Goal: Task Accomplishment & Management: Complete application form

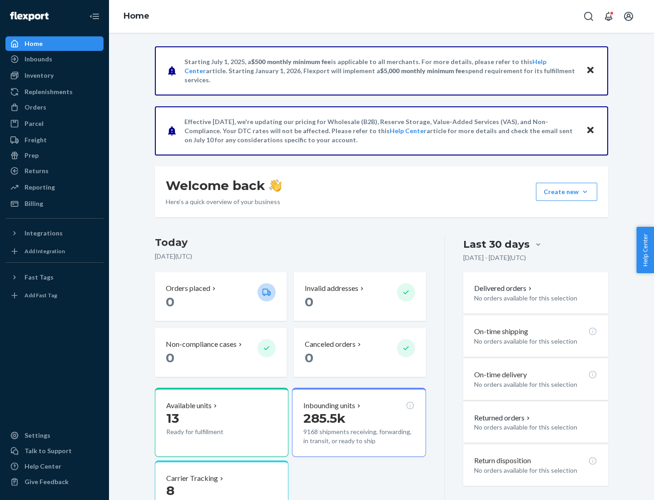
click at [585, 192] on button "Create new Create new inbound Create new order Create new product" at bounding box center [566, 192] width 61 height 18
click at [55, 59] on div "Inbounds" at bounding box center [54, 59] width 96 height 13
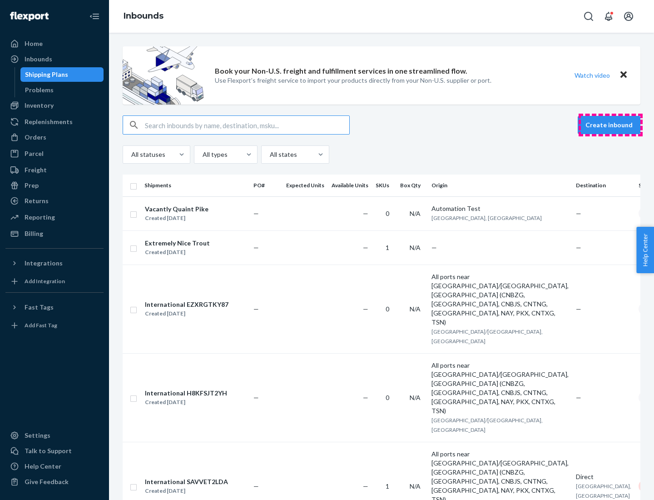
click at [611, 125] on button "Create inbound" at bounding box center [609, 125] width 63 height 18
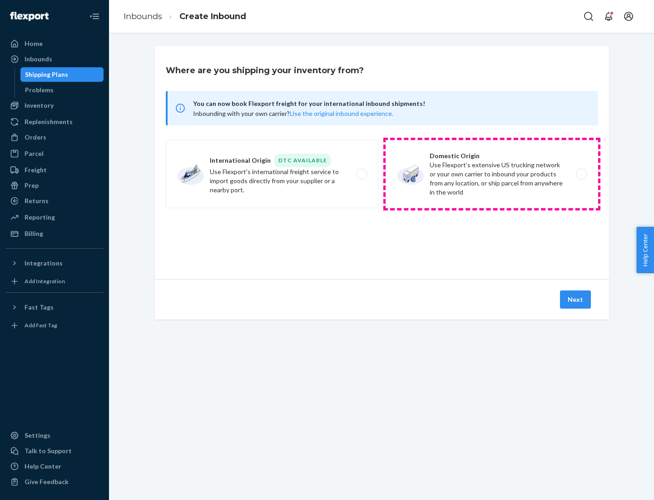
click at [492, 174] on label "Domestic Origin Use Flexport’s extensive US trucking network or your own carrie…" at bounding box center [492, 174] width 213 height 68
click at [581, 174] on input "Domestic Origin Use Flexport’s extensive US trucking network or your own carrie…" at bounding box center [584, 174] width 6 height 6
radio input "true"
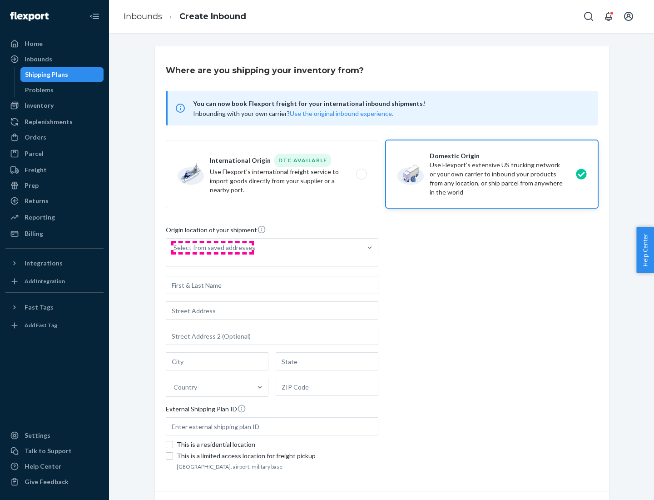
click at [212, 248] on div "Select from saved addresses" at bounding box center [215, 247] width 82 height 9
click at [175, 248] on input "Select from saved addresses" at bounding box center [174, 247] width 1 height 9
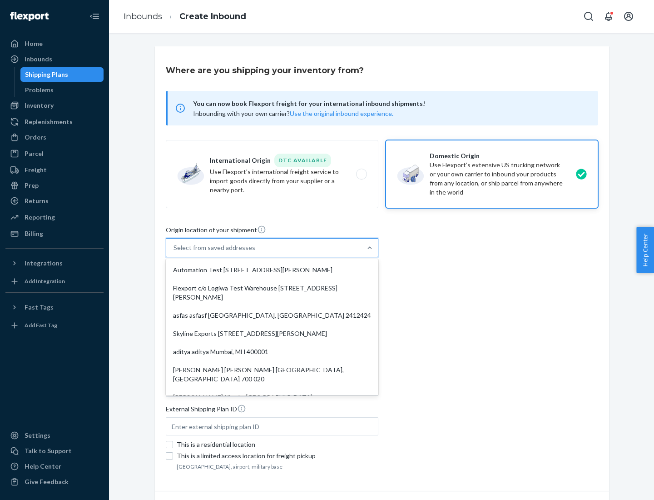
scroll to position [4, 0]
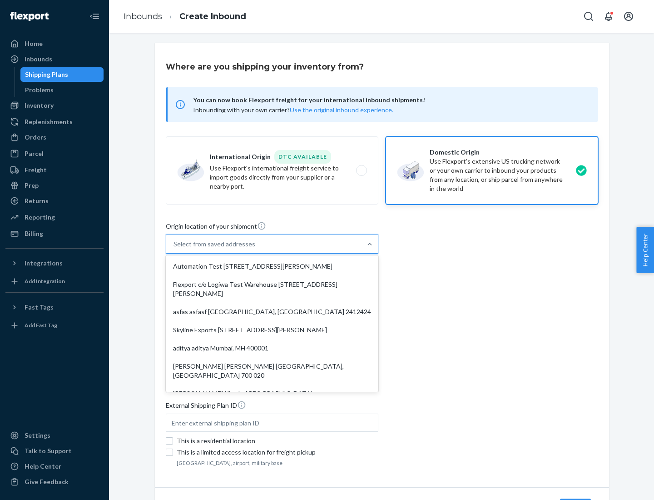
click at [272, 266] on div "Automation Test [STREET_ADDRESS][PERSON_NAME]" at bounding box center [272, 266] width 209 height 18
click at [175, 249] on input "option Automation Test [STREET_ADDRESS][PERSON_NAME]. 9 results available. Use …" at bounding box center [174, 244] width 1 height 9
type input "Automation Test"
type input "9th Floor"
type input "[GEOGRAPHIC_DATA]"
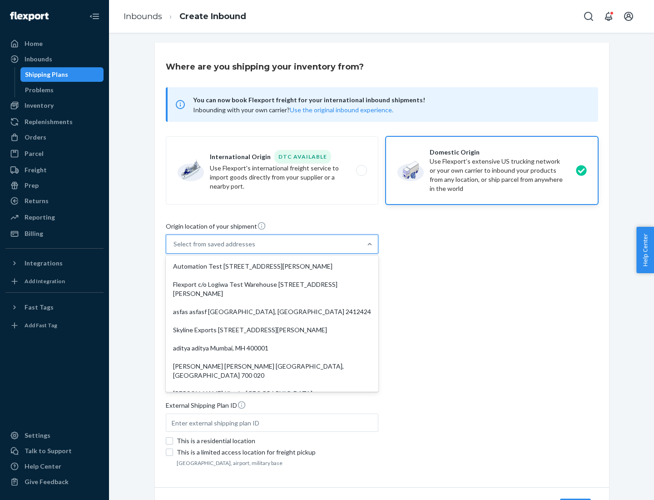
type input "CA"
type input "94104"
type input "[STREET_ADDRESS][PERSON_NAME]"
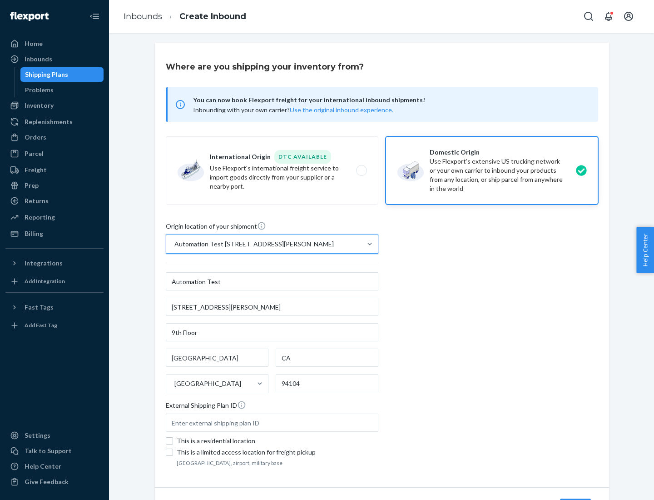
scroll to position [53, 0]
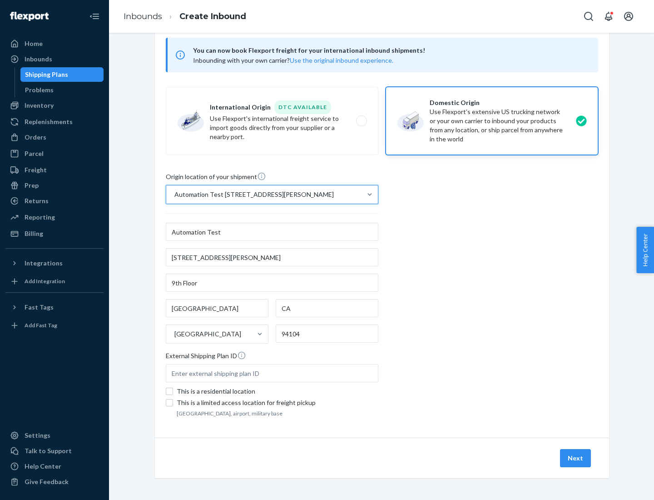
click at [576, 458] on button "Next" at bounding box center [575, 458] width 31 height 18
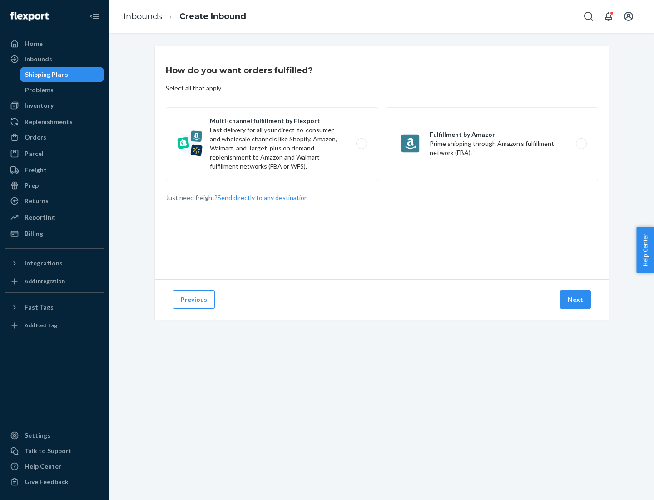
click at [272, 144] on label "Multi-channel fulfillment by Flexport Fast delivery for all your direct-to-cons…" at bounding box center [272, 143] width 213 height 73
click at [361, 144] on input "Multi-channel fulfillment by Flexport Fast delivery for all your direct-to-cons…" at bounding box center [364, 144] width 6 height 6
radio input "true"
click at [576, 300] on button "Next" at bounding box center [575, 299] width 31 height 18
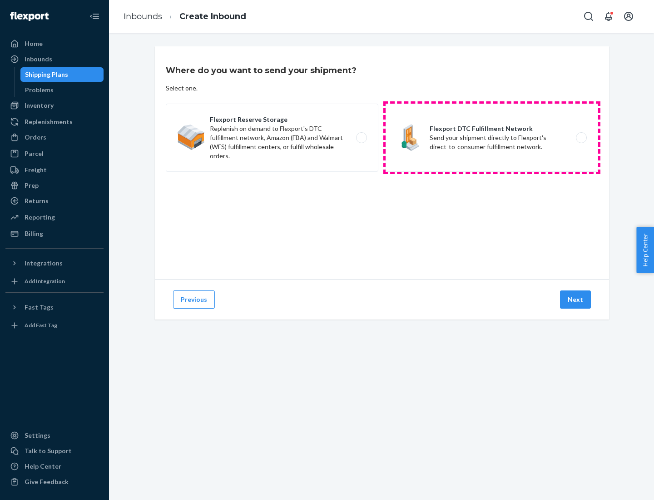
click at [492, 138] on label "Flexport DTC Fulfillment Network Send your shipment directly to Flexport's dire…" at bounding box center [492, 138] width 213 height 68
click at [581, 138] on input "Flexport DTC Fulfillment Network Send your shipment directly to Flexport's dire…" at bounding box center [584, 138] width 6 height 6
radio input "true"
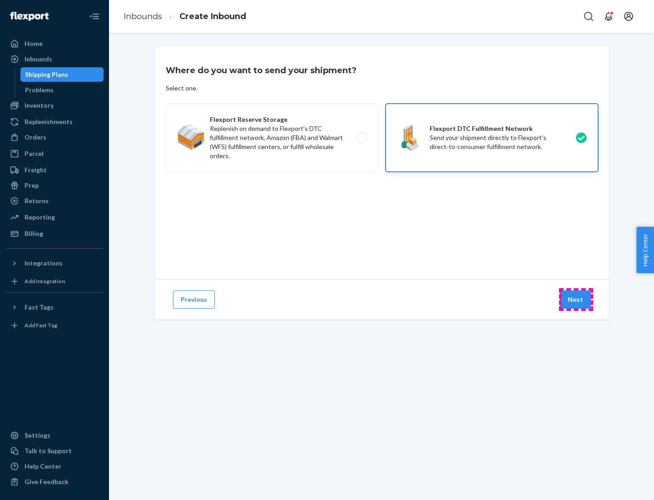
click at [576, 300] on button "Next" at bounding box center [575, 299] width 31 height 18
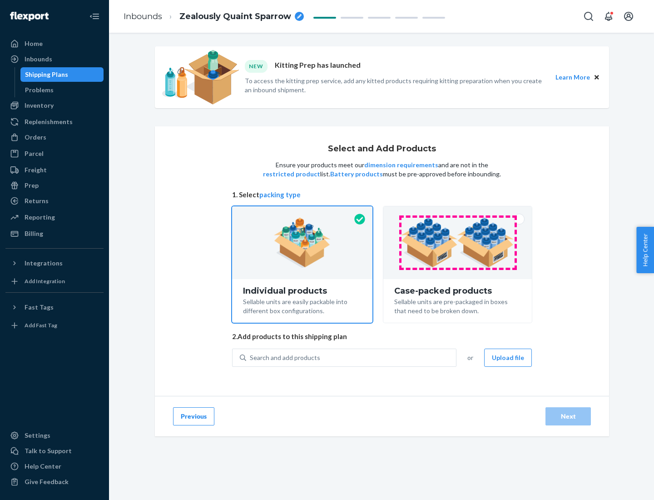
click at [458, 243] on img at bounding box center [457, 243] width 113 height 50
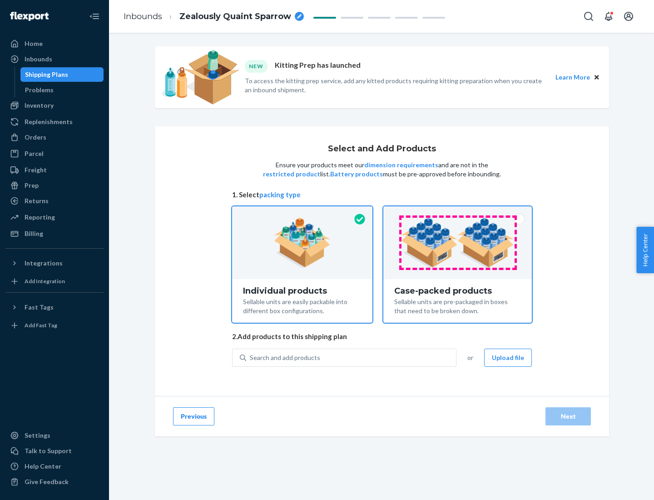
click at [458, 212] on input "Case-packed products Sellable units are pre-packaged in boxes that need to be b…" at bounding box center [458, 209] width 6 height 6
radio input "true"
radio input "false"
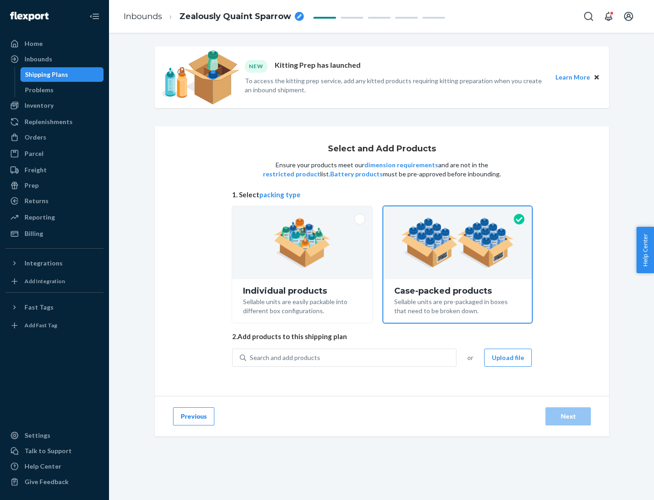
click at [352, 357] on div "Search and add products" at bounding box center [351, 358] width 210 height 16
click at [251, 357] on input "Search and add products" at bounding box center [250, 357] width 1 height 9
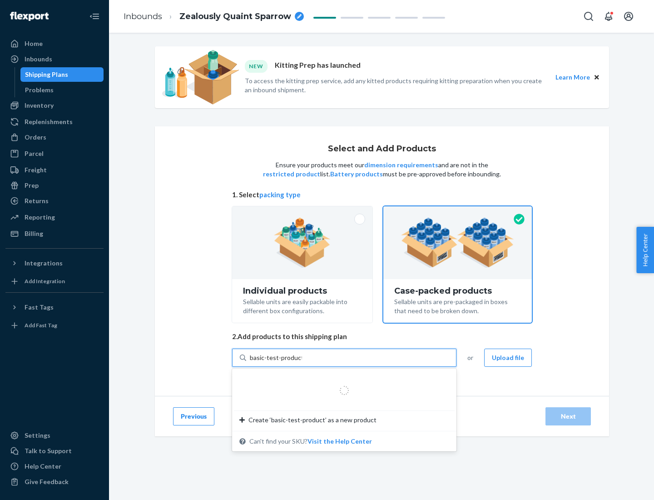
type input "basic-test-product-1"
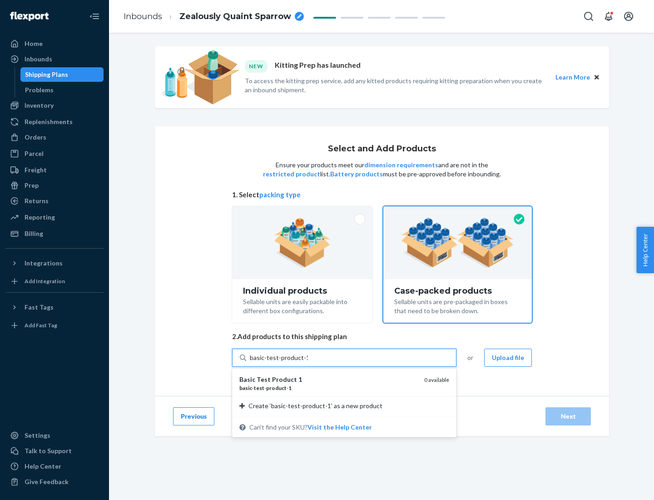
click at [329, 388] on div "basic - test - product - 1" at bounding box center [329, 388] width 178 height 8
click at [308, 362] on input "basic-test-product-1" at bounding box center [279, 357] width 58 height 9
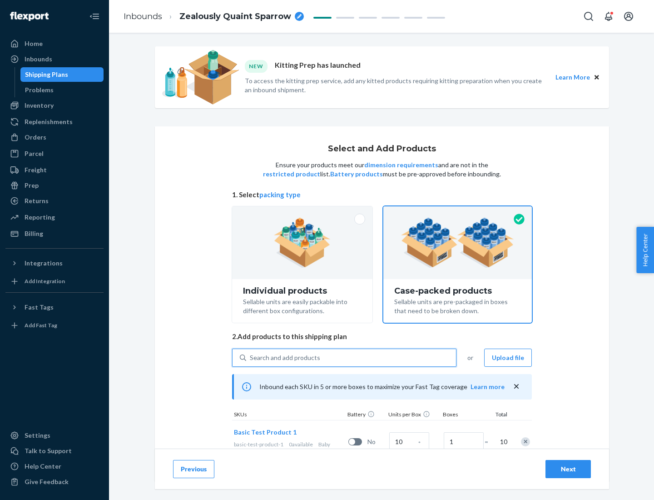
scroll to position [33, 0]
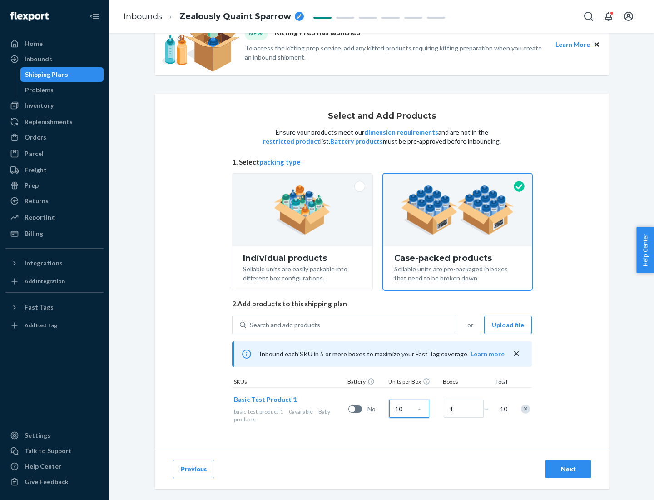
type input "10"
type input "7"
click at [569, 469] on div "Next" at bounding box center [569, 468] width 30 height 9
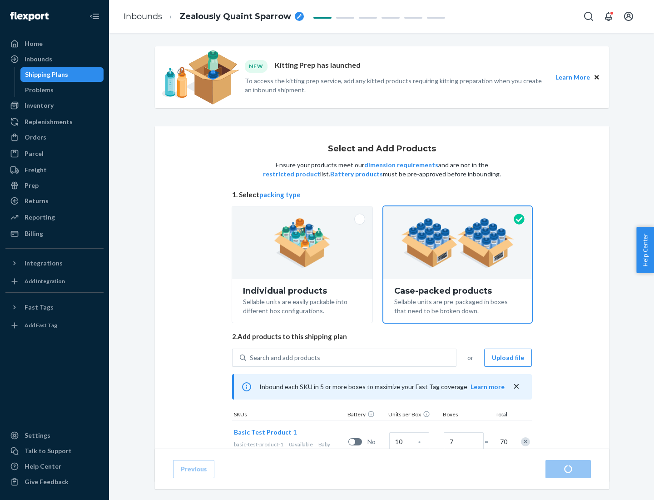
radio input "true"
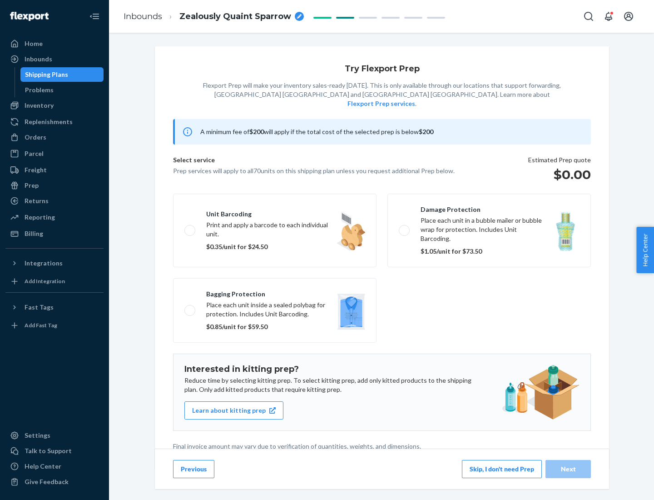
scroll to position [2, 0]
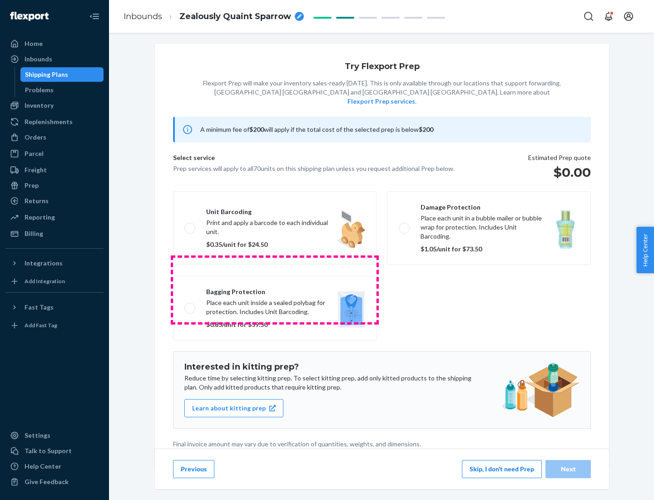
click at [275, 290] on label "Bagging protection Place each unit inside a sealed polybag for protection. Incl…" at bounding box center [275, 308] width 204 height 65
click at [190, 305] on input "Bagging protection Place each unit inside a sealed polybag for protection. Incl…" at bounding box center [188, 308] width 6 height 6
checkbox input "true"
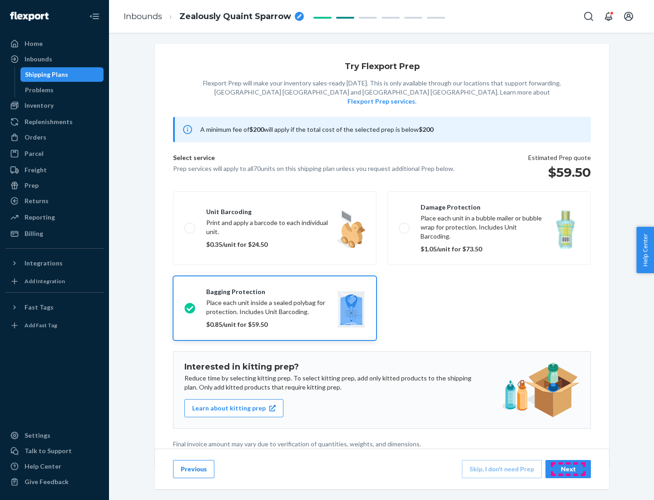
click at [569, 469] on div "Next" at bounding box center [569, 468] width 30 height 9
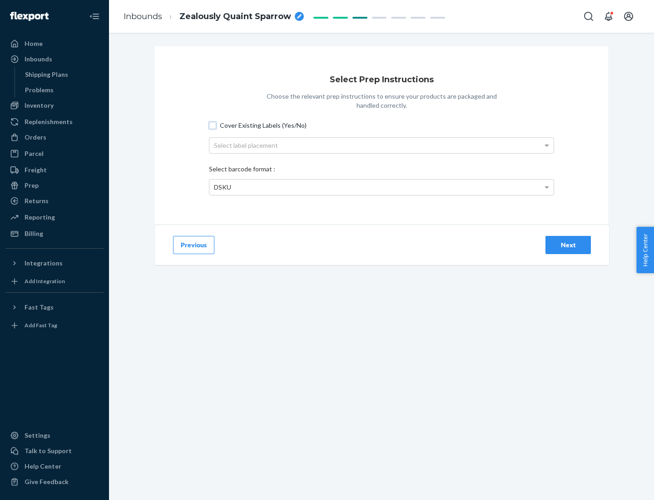
click at [213, 125] on input "Cover Existing Labels (Yes/No)" at bounding box center [212, 125] width 7 height 7
checkbox input "true"
click at [382, 145] on div "Select label placement" at bounding box center [382, 145] width 345 height 15
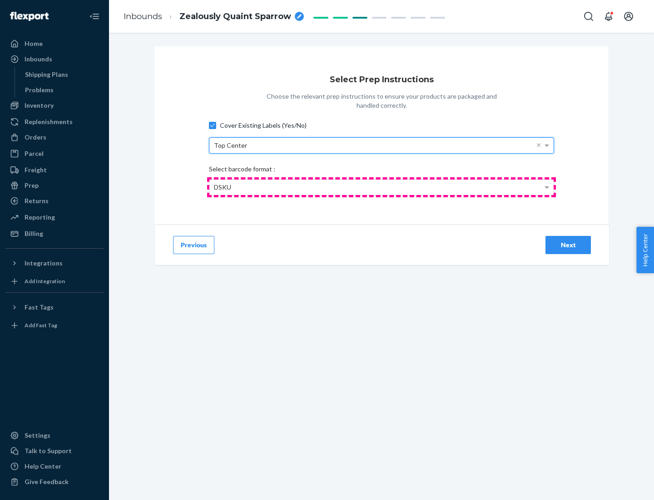
click at [382, 187] on div "DSKU" at bounding box center [382, 187] width 345 height 15
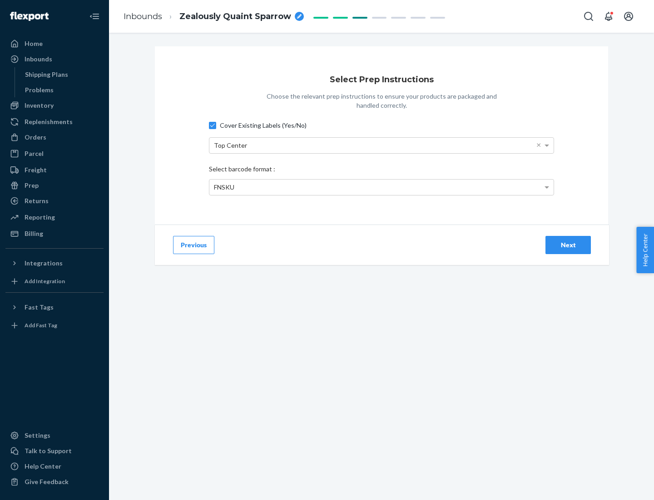
click at [569, 245] on div "Next" at bounding box center [569, 244] width 30 height 9
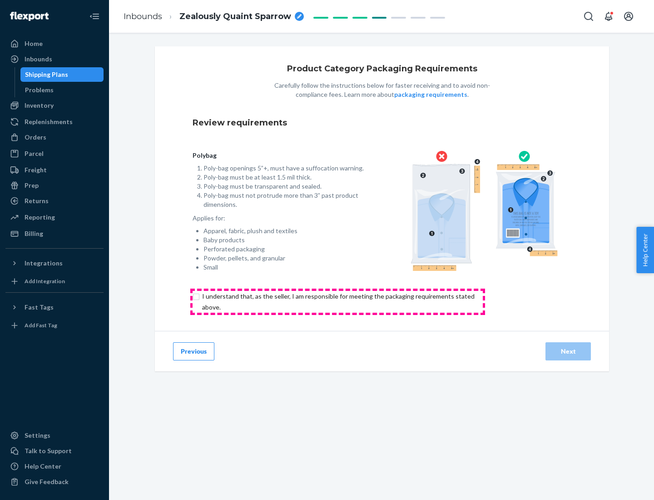
click at [338, 301] on input "checkbox" at bounding box center [344, 302] width 302 height 22
checkbox input "true"
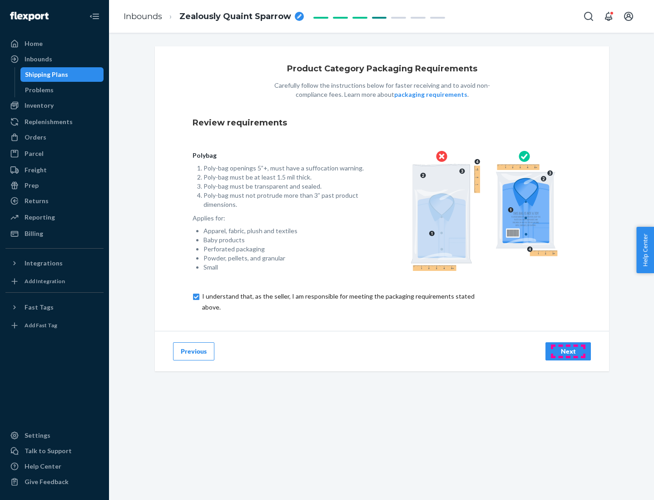
click at [569, 351] on div "Next" at bounding box center [569, 351] width 30 height 9
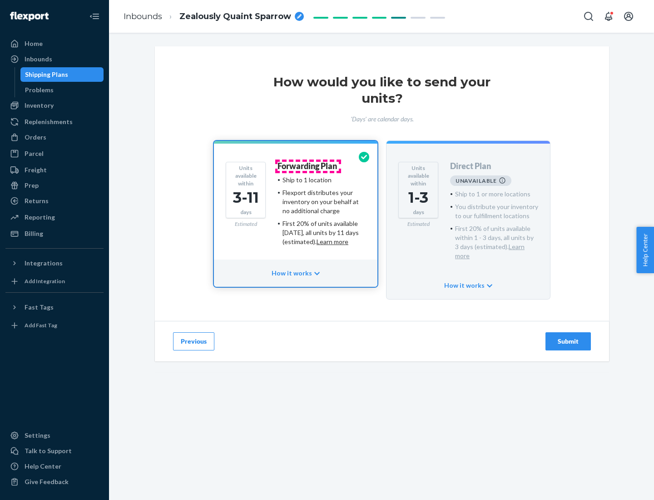
click at [308, 166] on h4 "Forwarding Plan" at bounding box center [308, 166] width 60 height 9
click at [569, 337] on div "Submit" at bounding box center [569, 341] width 30 height 9
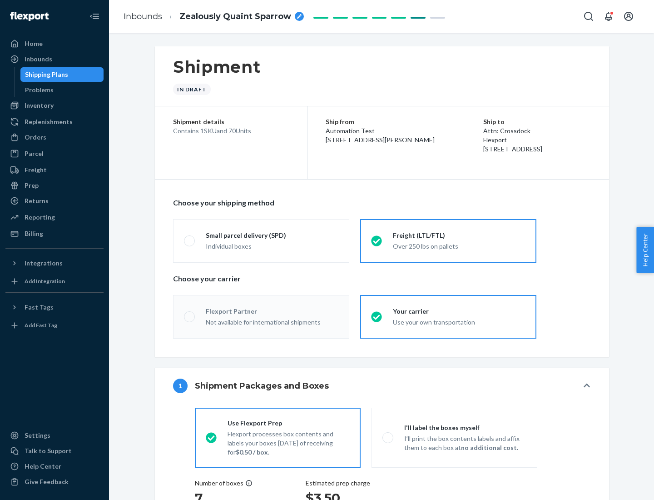
radio input "true"
radio input "false"
radio input "true"
radio input "false"
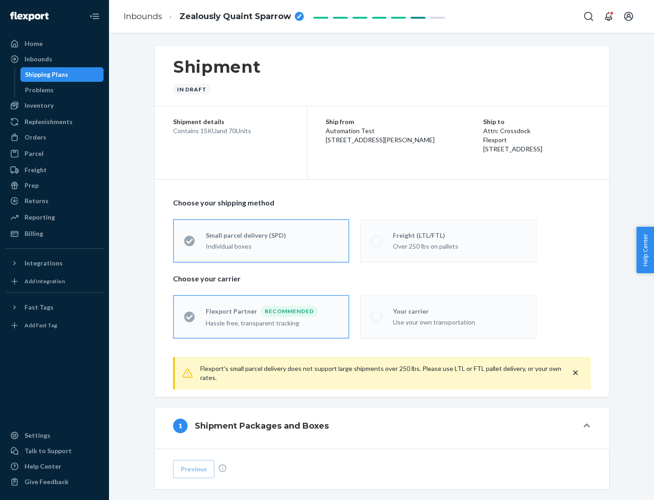
click at [449, 240] on div "Over 250 lbs on pallets" at bounding box center [459, 245] width 133 height 11
click at [377, 240] on input "Freight (LTL/FTL) Over 250 lbs on pallets" at bounding box center [374, 241] width 6 height 6
radio input "true"
radio input "false"
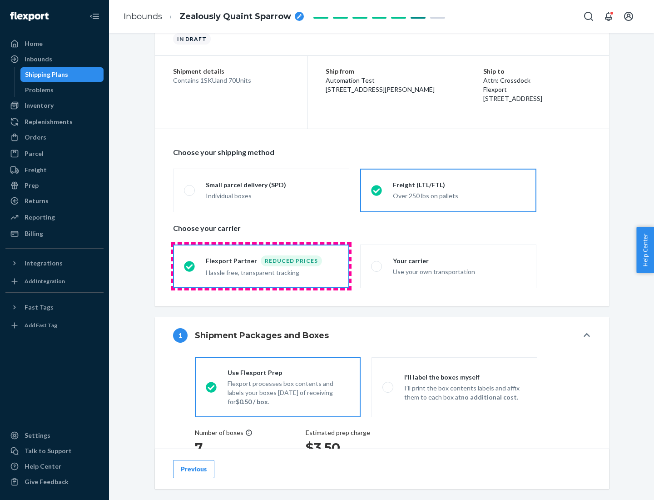
click at [261, 266] on div "Hassle free, transparent tracking" at bounding box center [272, 271] width 133 height 11
click at [190, 266] on input "Flexport Partner Reduced prices Hassle free, transparent tracking" at bounding box center [187, 266] width 6 height 6
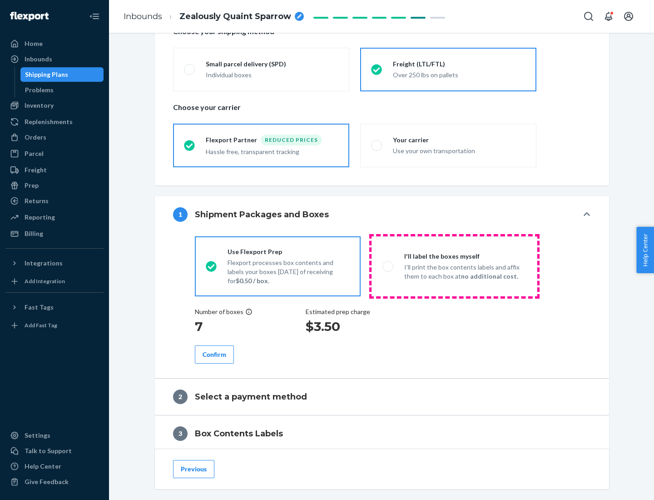
click at [454, 266] on p "I’ll print the box contents labels and affix them to each box at no additional …" at bounding box center [465, 272] width 122 height 18
click at [389, 266] on input "I'll label the boxes myself I’ll print the box contents labels and affix them t…" at bounding box center [386, 266] width 6 height 6
radio input "true"
radio input "false"
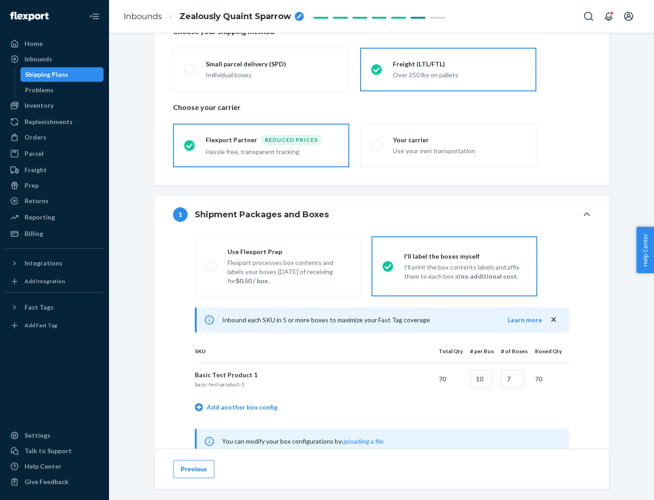
scroll to position [284, 0]
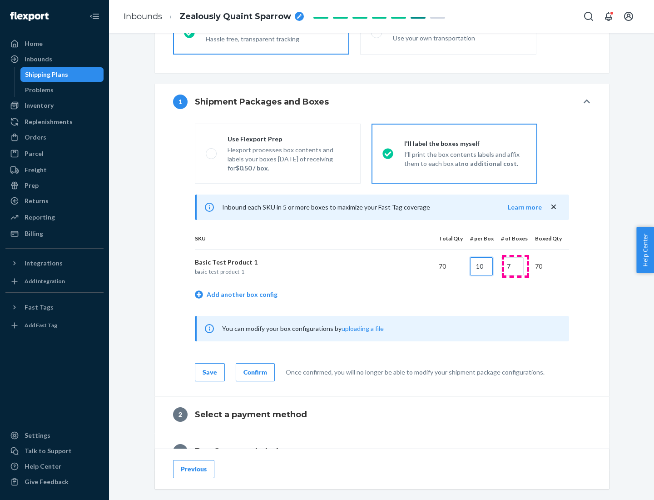
type input "10"
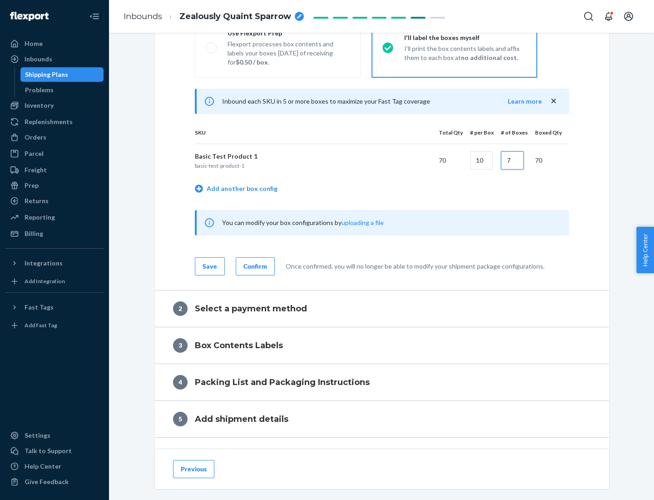
type input "7"
click at [254, 266] on div "Confirm" at bounding box center [256, 266] width 24 height 9
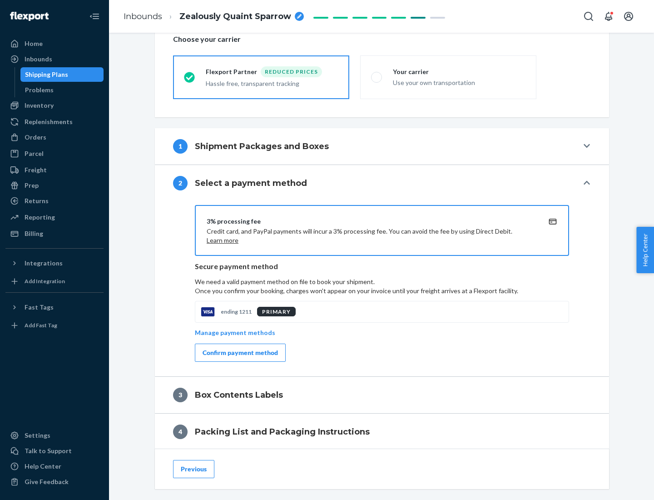
scroll to position [326, 0]
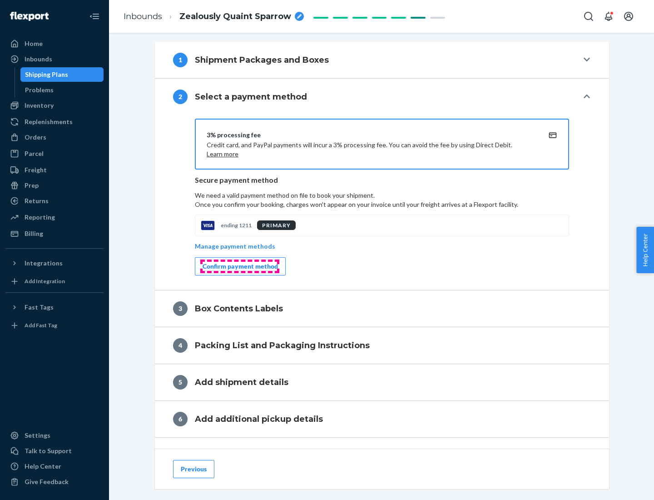
click at [240, 266] on div "Confirm payment method" at bounding box center [240, 266] width 75 height 9
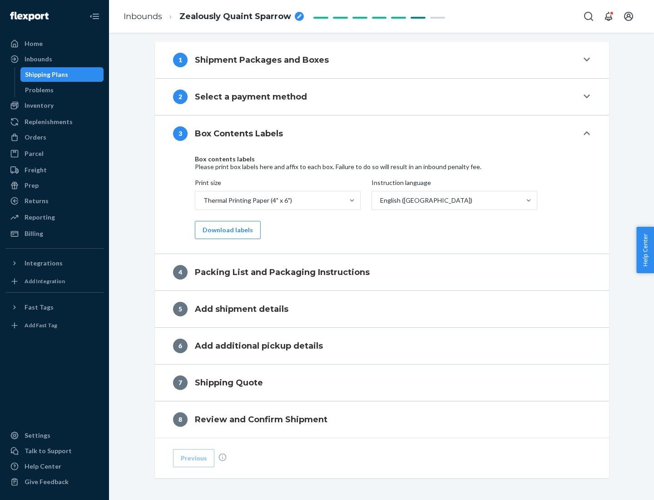
scroll to position [290, 0]
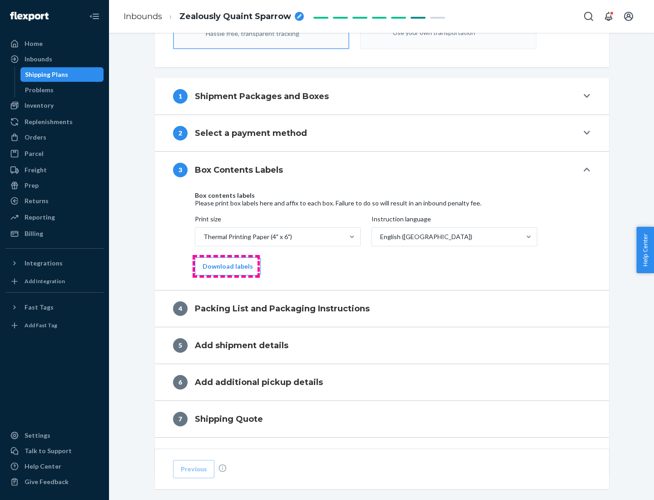
click at [226, 266] on button "Download labels" at bounding box center [228, 266] width 66 height 18
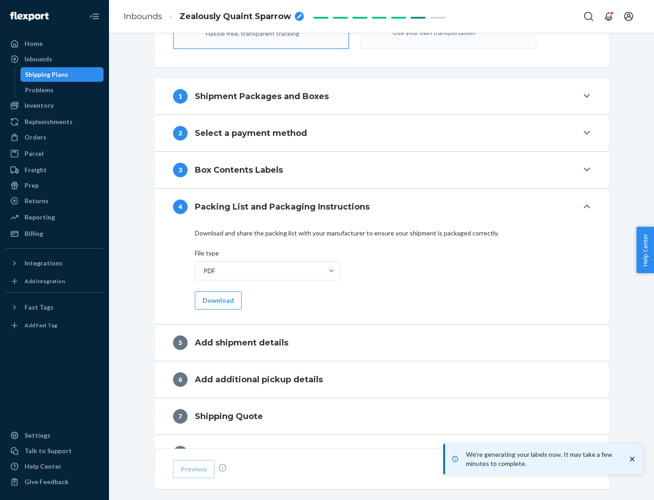
scroll to position [324, 0]
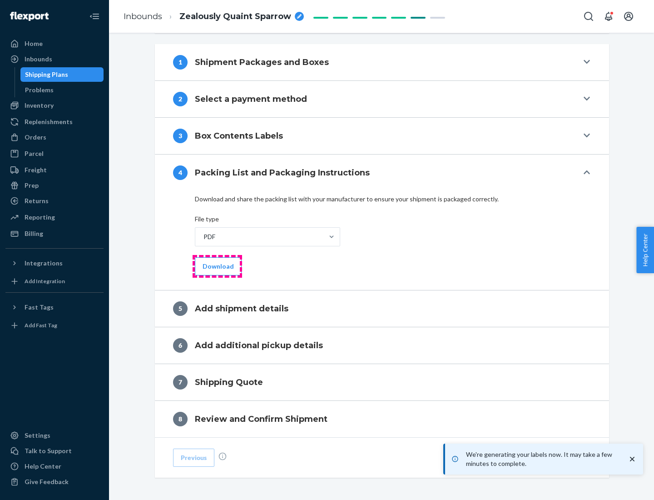
click at [217, 266] on button "Download" at bounding box center [218, 266] width 47 height 18
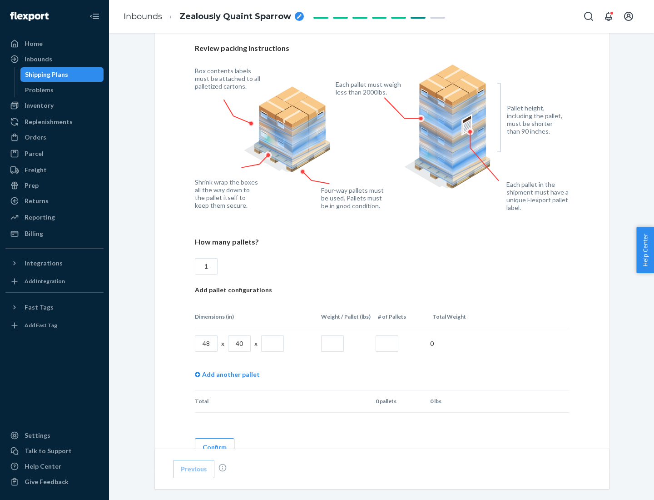
scroll to position [660, 0]
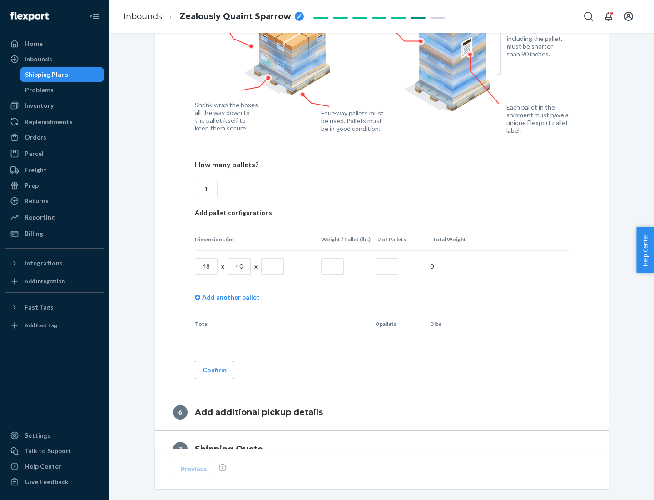
type input "1"
type input "40"
type input "200"
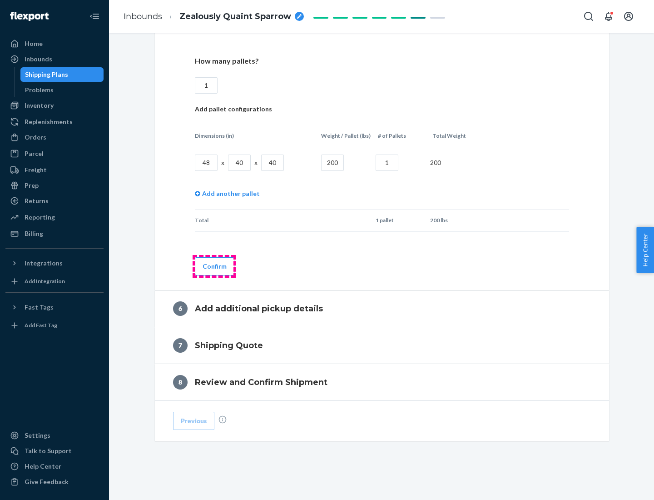
type input "1"
click at [214, 266] on button "Confirm" at bounding box center [215, 266] width 40 height 18
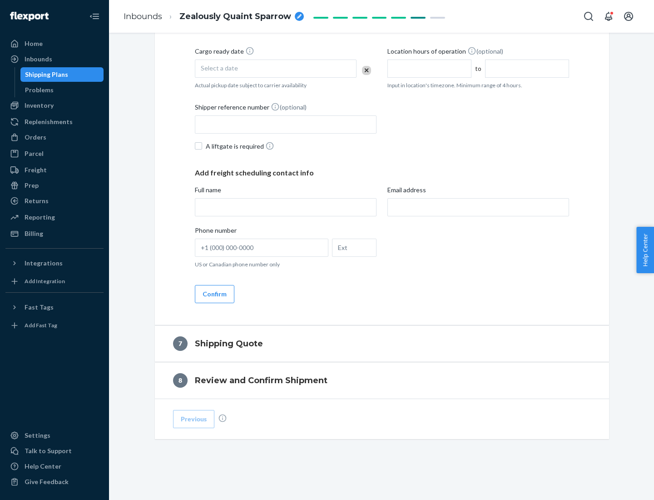
scroll to position [348, 0]
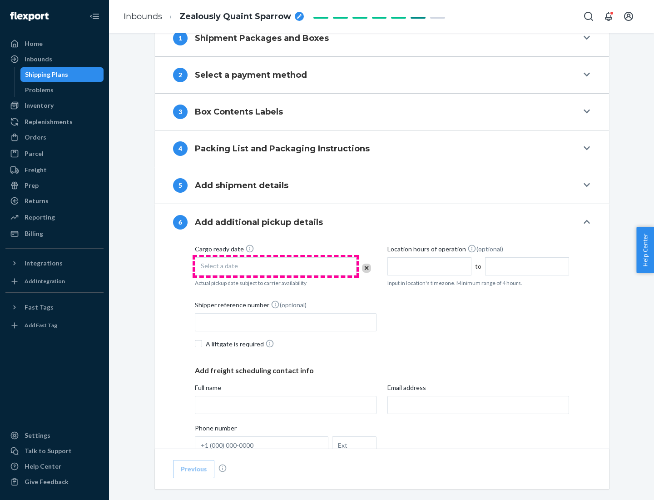
click at [276, 266] on div "Select a date" at bounding box center [276, 266] width 162 height 18
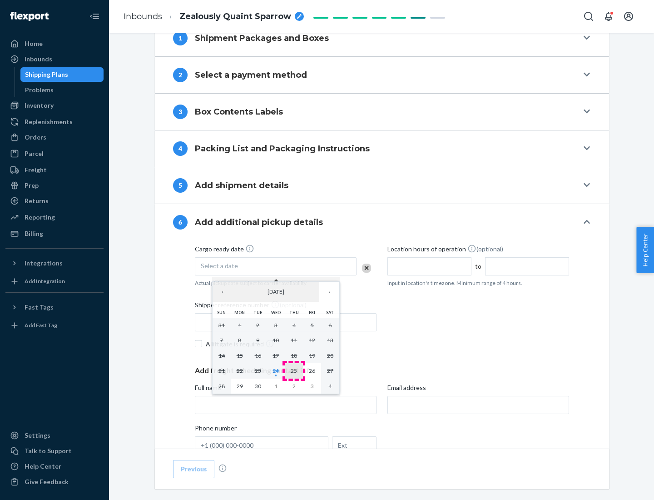
click at [294, 370] on abbr "25" at bounding box center [294, 370] width 6 height 7
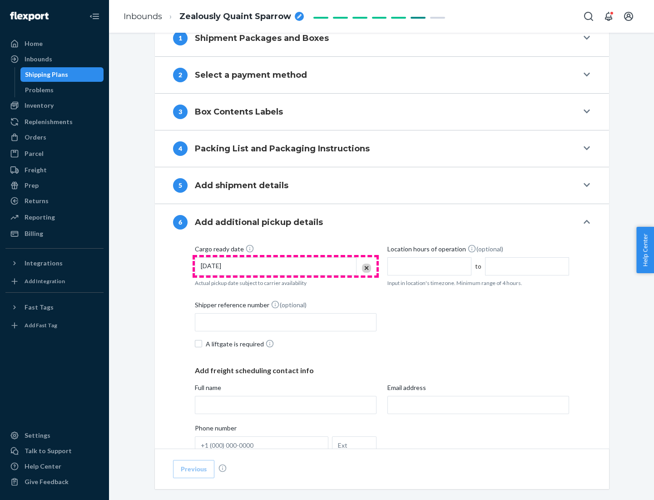
scroll to position [486, 0]
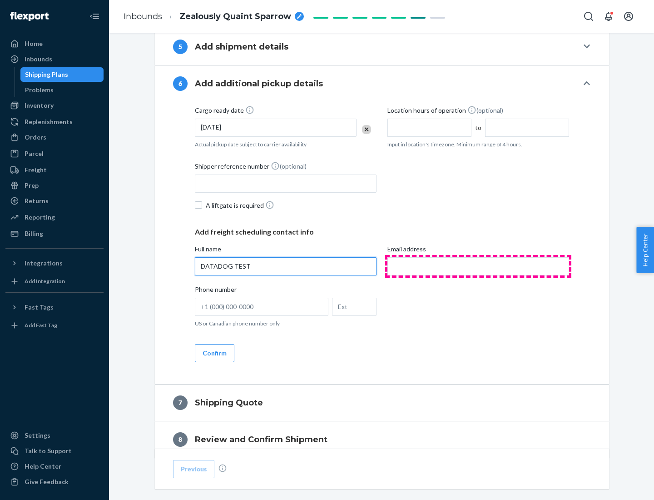
type input "DATADOG TEST"
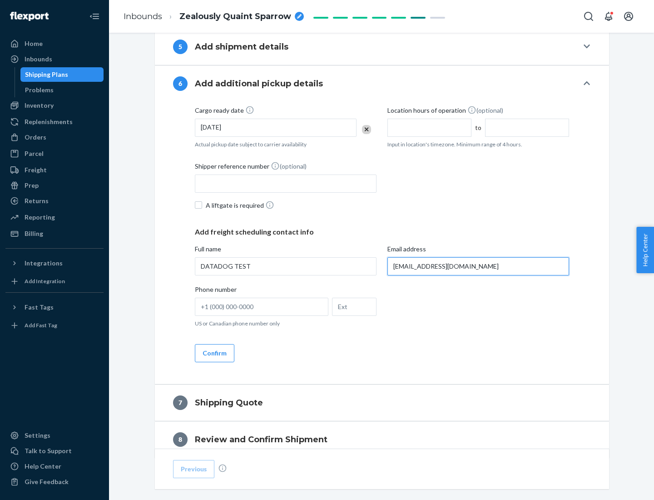
scroll to position [527, 0]
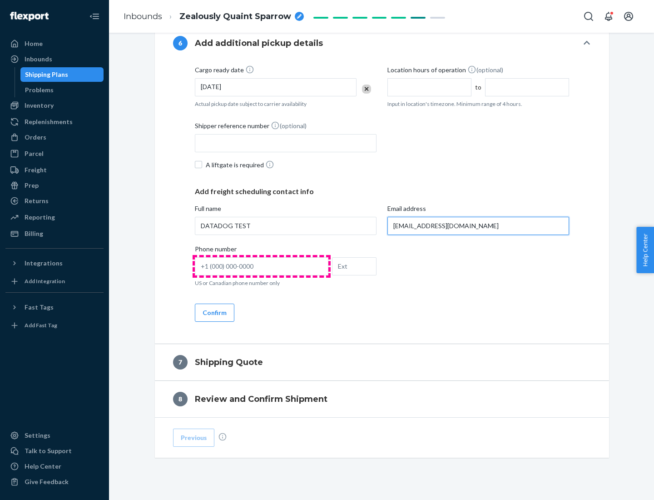
type input "[EMAIL_ADDRESS][DOMAIN_NAME]"
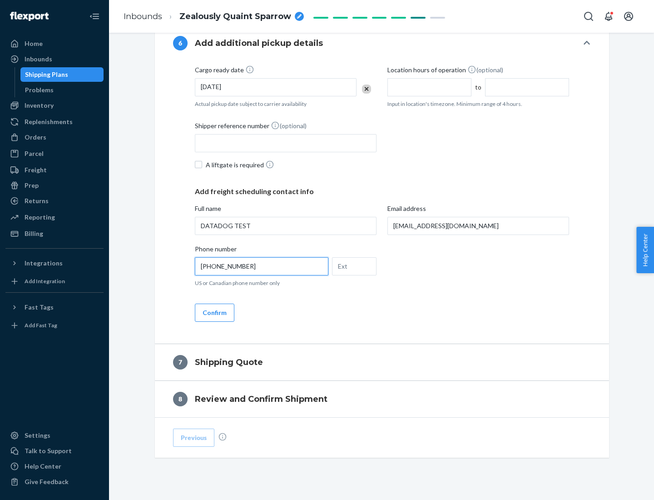
scroll to position [545, 0]
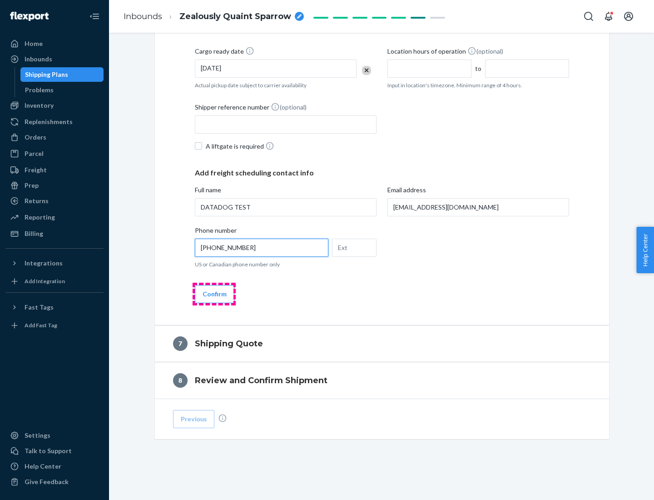
type input "[PHONE_NUMBER]"
click at [214, 294] on button "Confirm" at bounding box center [215, 294] width 40 height 18
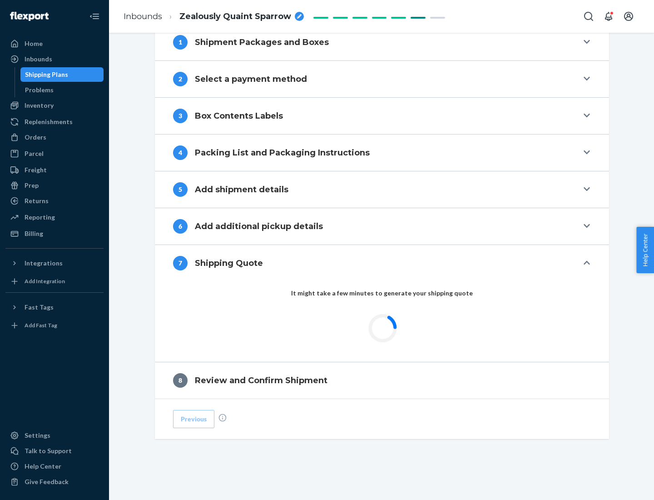
scroll to position [376, 0]
